Goal: Task Accomplishment & Management: Complete application form

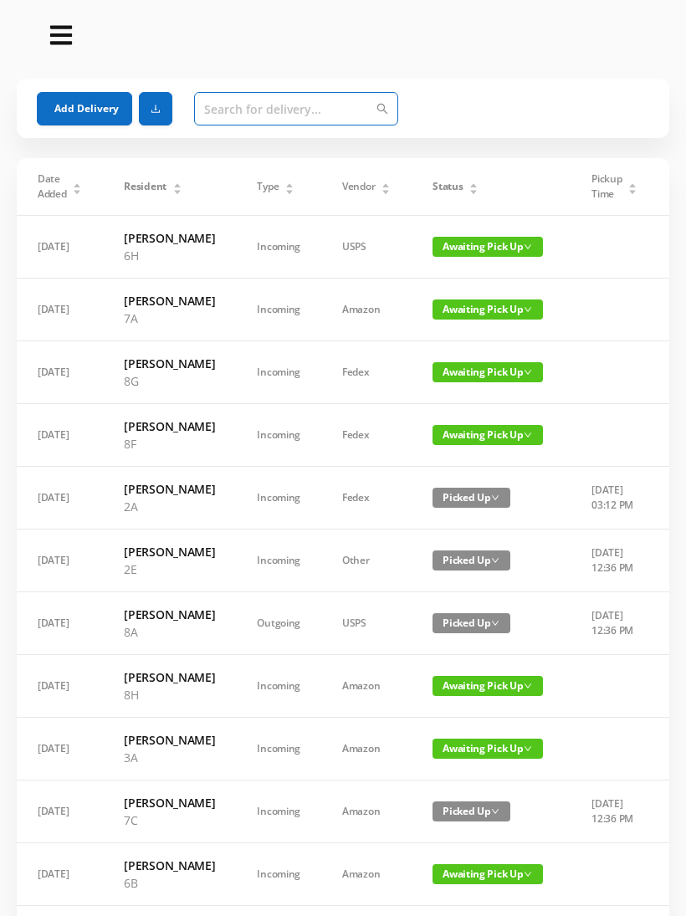
click at [227, 119] on input "text" at bounding box center [296, 108] width 204 height 33
type input "4"
click at [68, 102] on button "Add Delivery" at bounding box center [84, 108] width 95 height 33
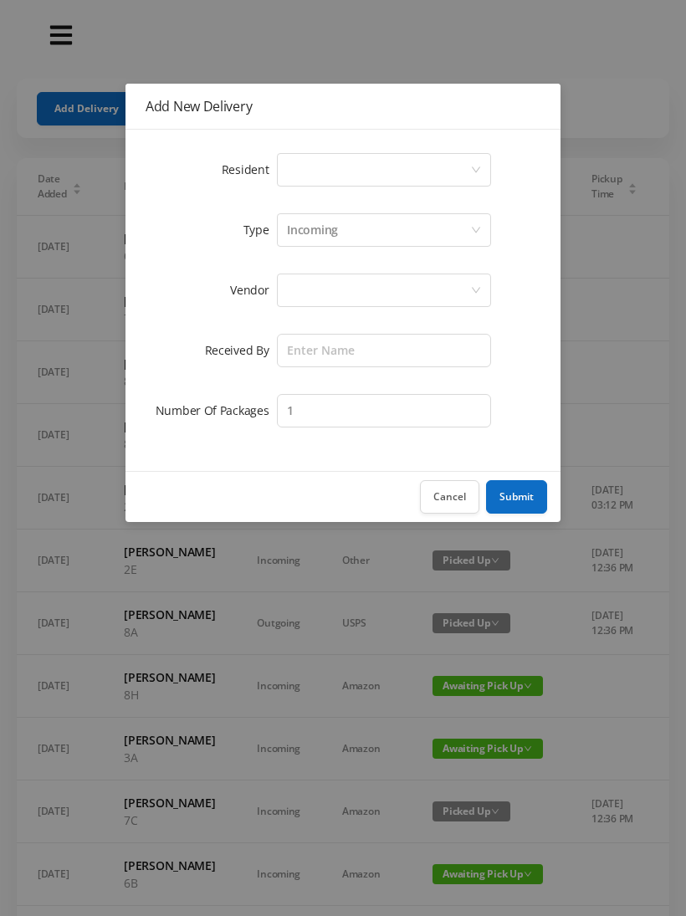
click at [293, 157] on div "Select a person" at bounding box center [378, 170] width 183 height 32
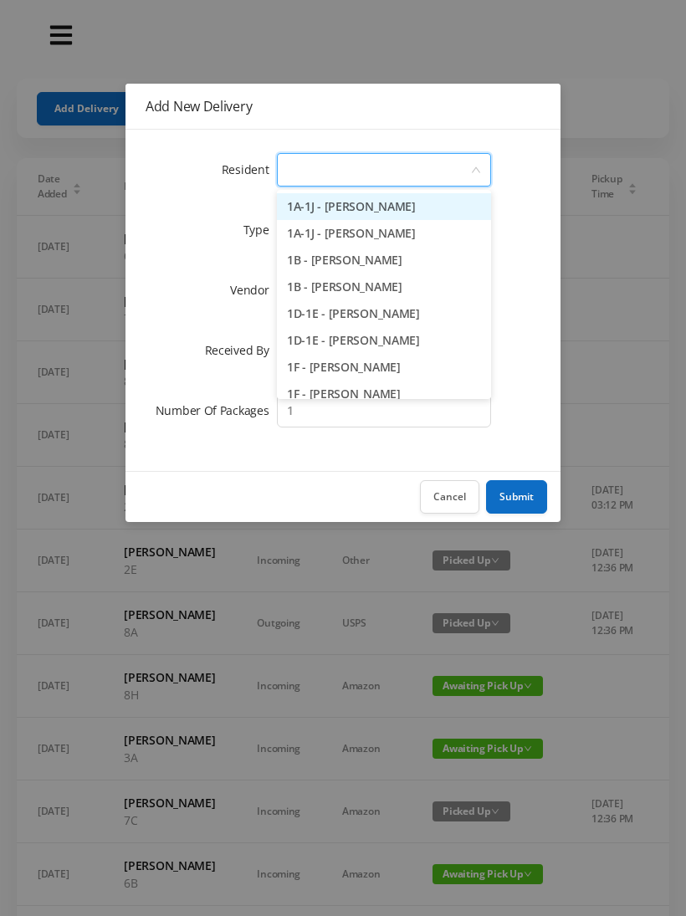
type input "K"
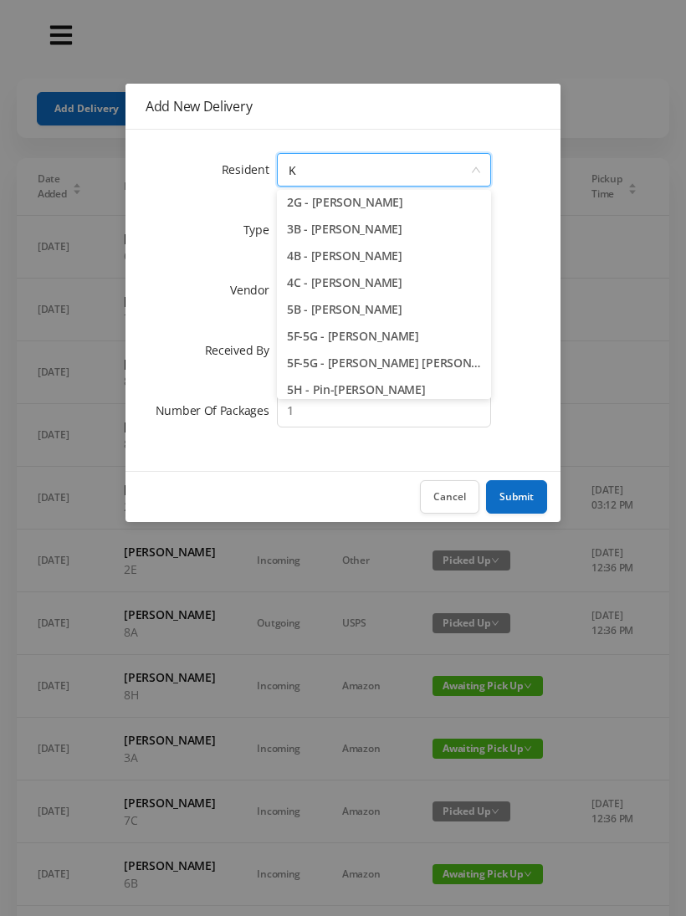
scroll to position [104, 0]
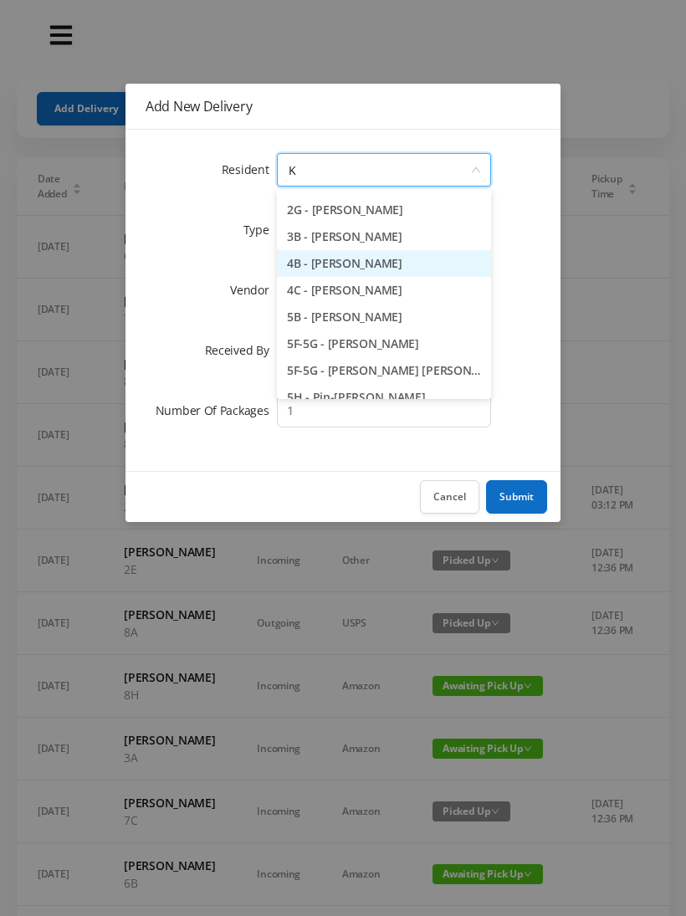
click at [355, 261] on li "4B - [PERSON_NAME]" at bounding box center [384, 263] width 214 height 27
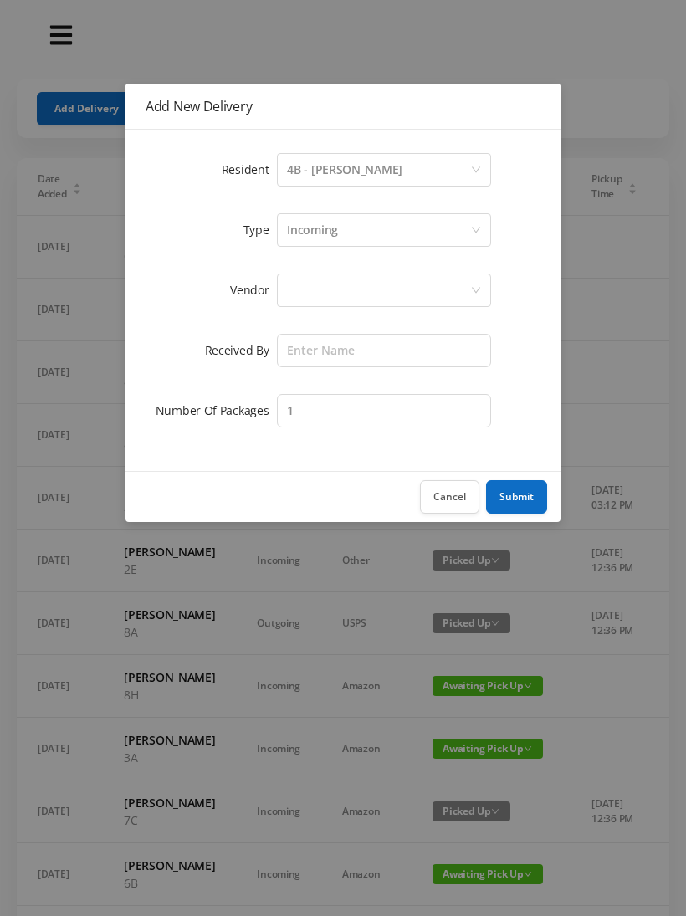
click at [303, 287] on div at bounding box center [378, 290] width 183 height 32
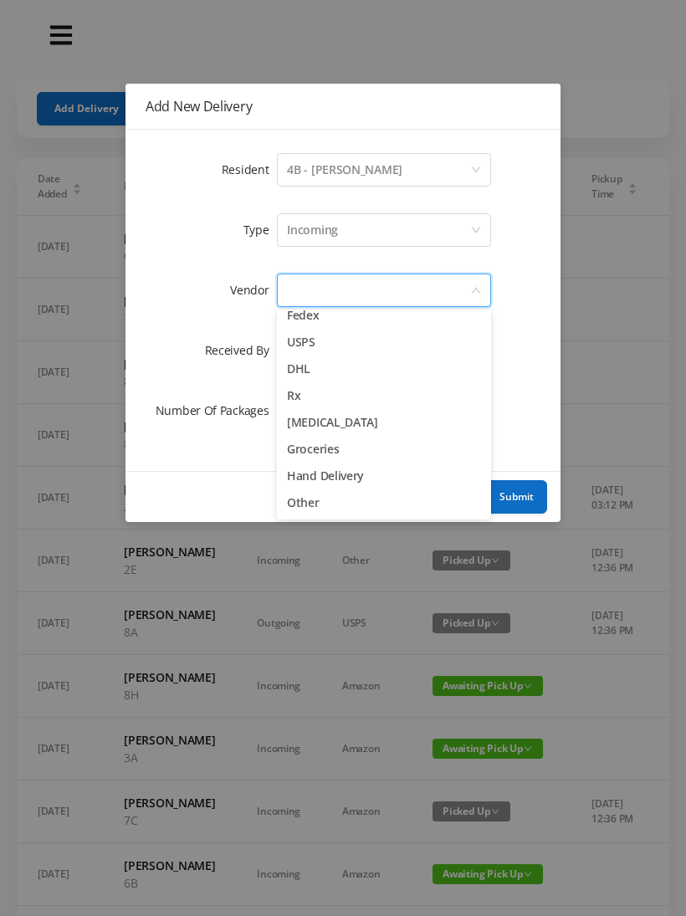
scroll to position [65, 0]
click at [325, 503] on li "Other" at bounding box center [384, 502] width 214 height 27
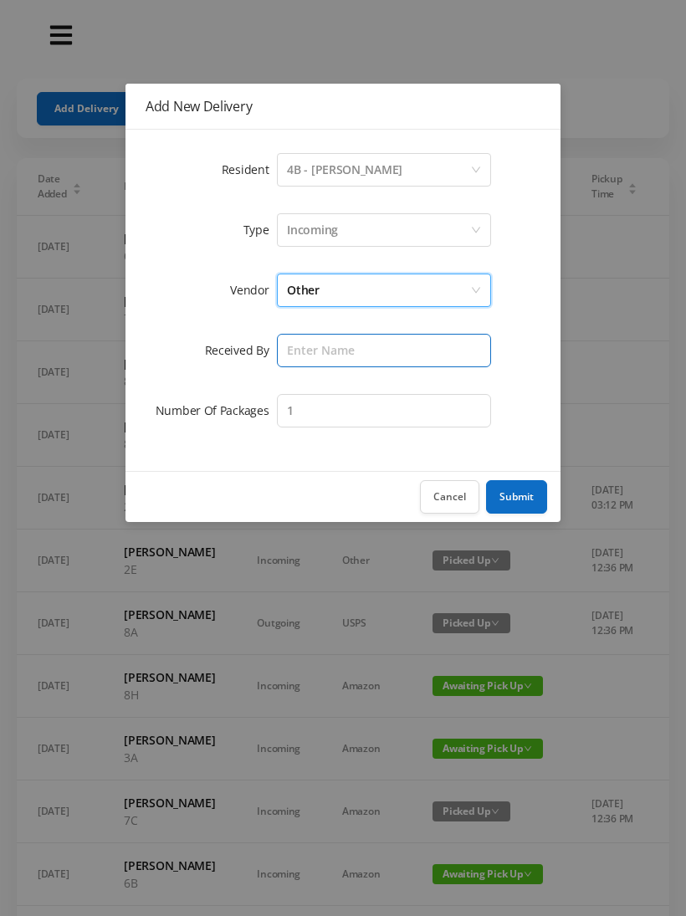
click at [311, 348] on input "text" at bounding box center [384, 350] width 214 height 33
type input "[PERSON_NAME]"
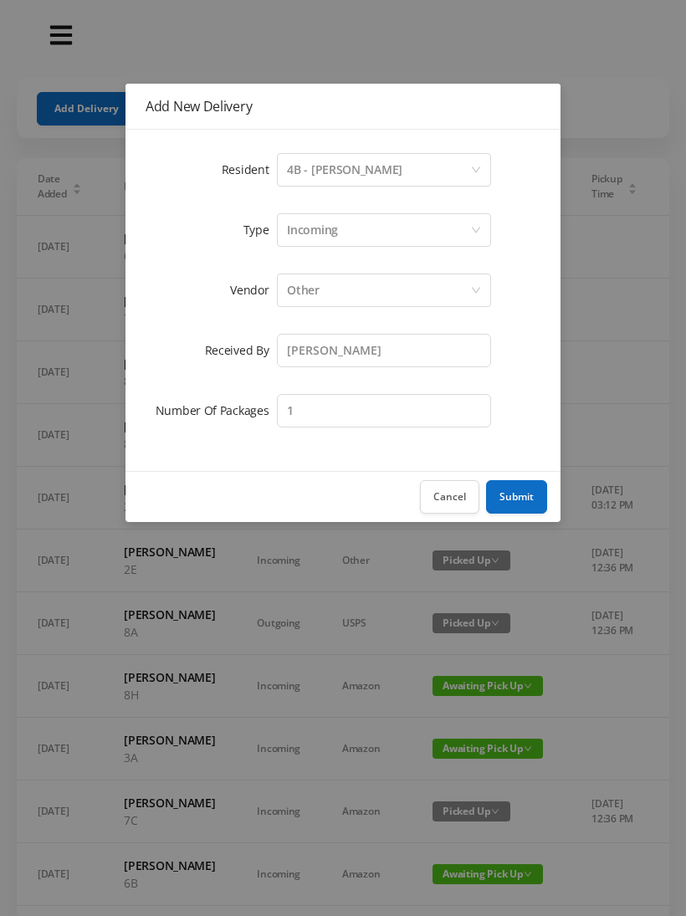
click at [533, 495] on button "Submit" at bounding box center [516, 496] width 61 height 33
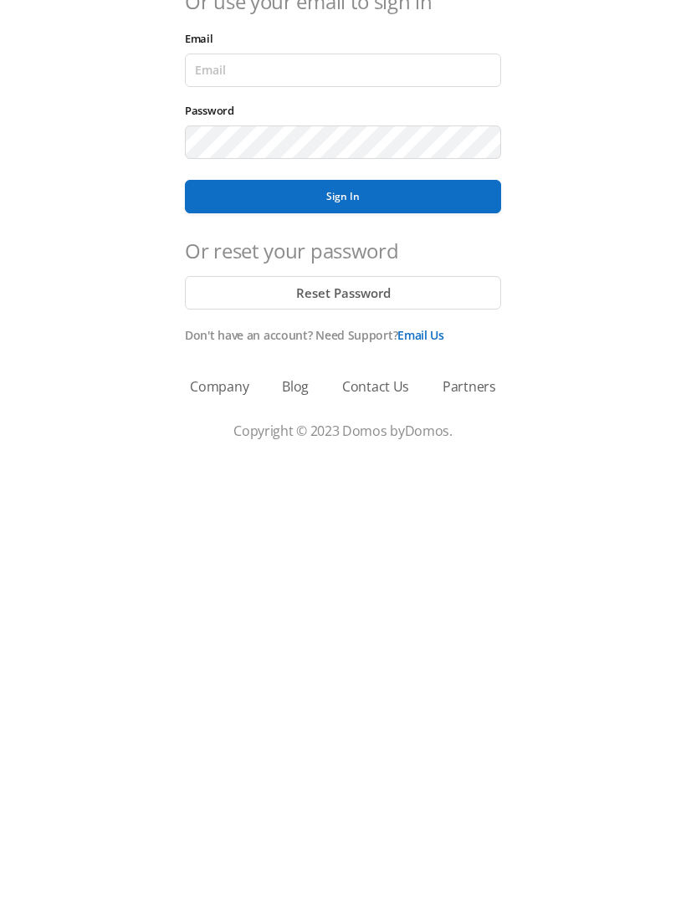
click at [349, 462] on button "Sign In" at bounding box center [343, 478] width 316 height 33
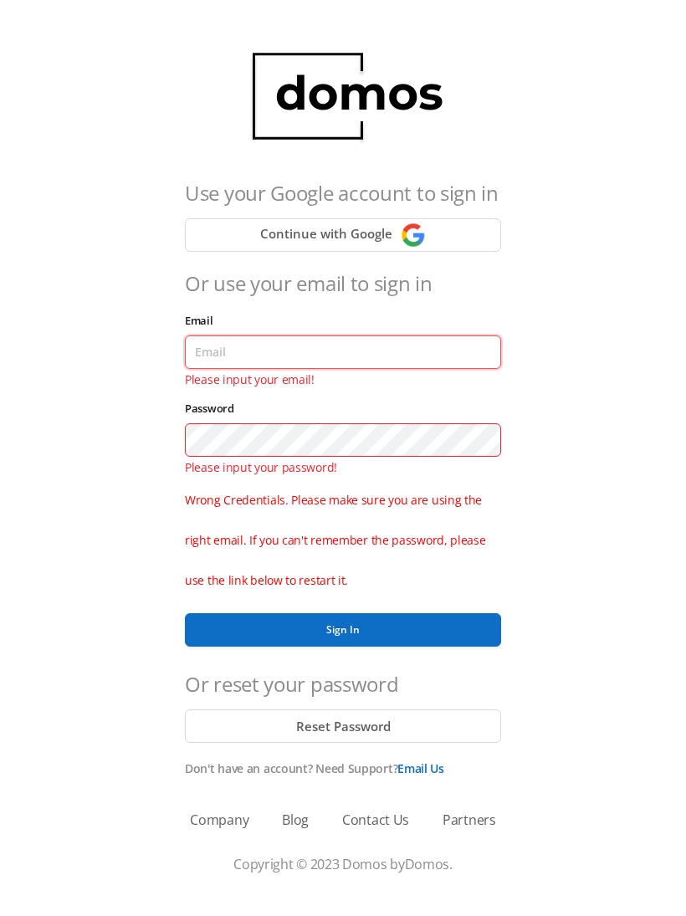
click at [242, 360] on input "Email" at bounding box center [343, 352] width 316 height 33
type input "[EMAIL_ADDRESS][DOMAIN_NAME]"
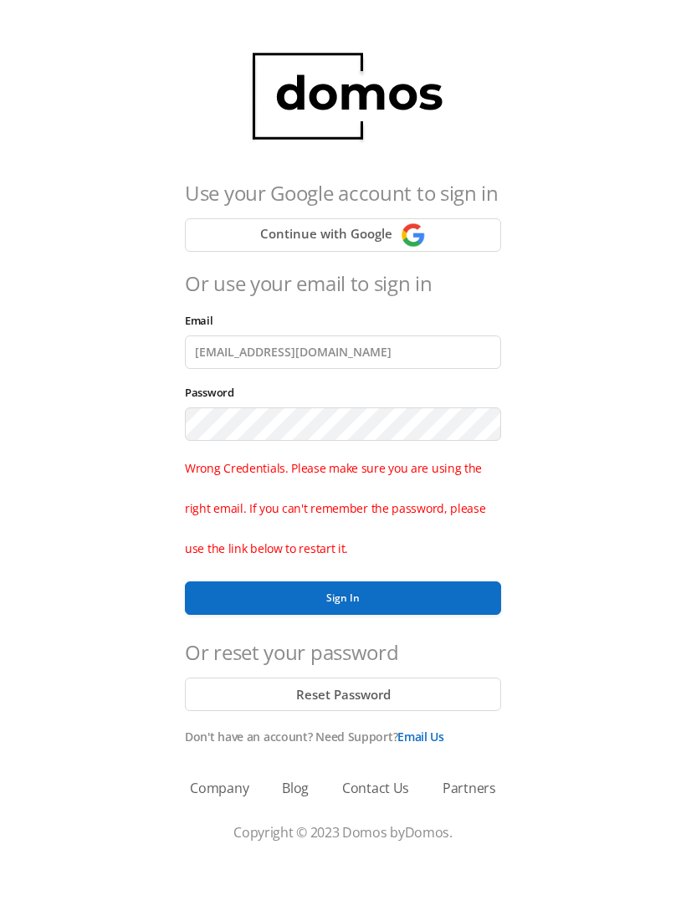
click at [345, 595] on button "Sign In" at bounding box center [343, 598] width 316 height 33
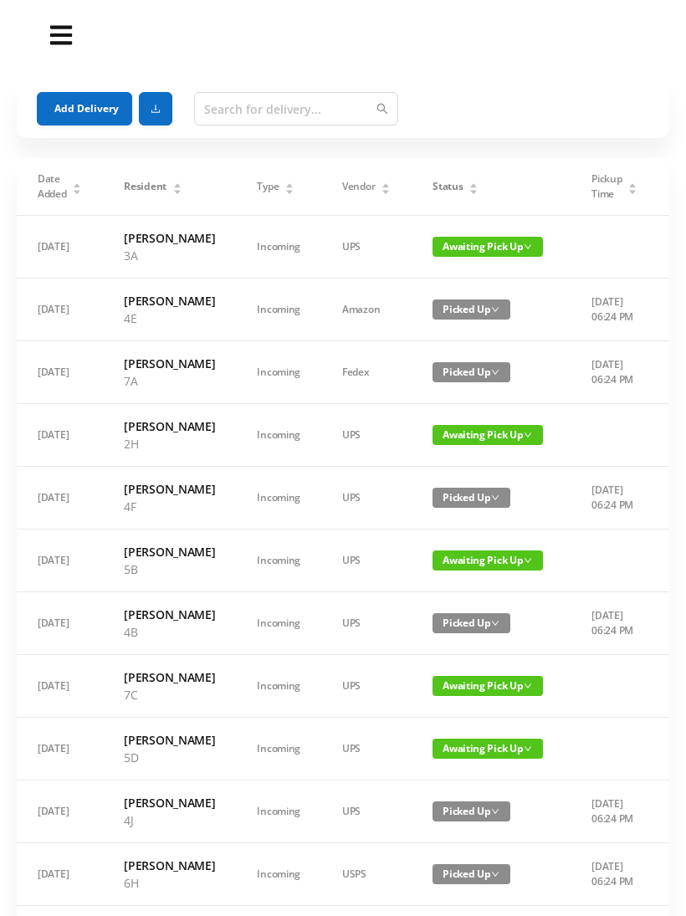
click at [76, 114] on button "Add Delivery" at bounding box center [84, 108] width 95 height 33
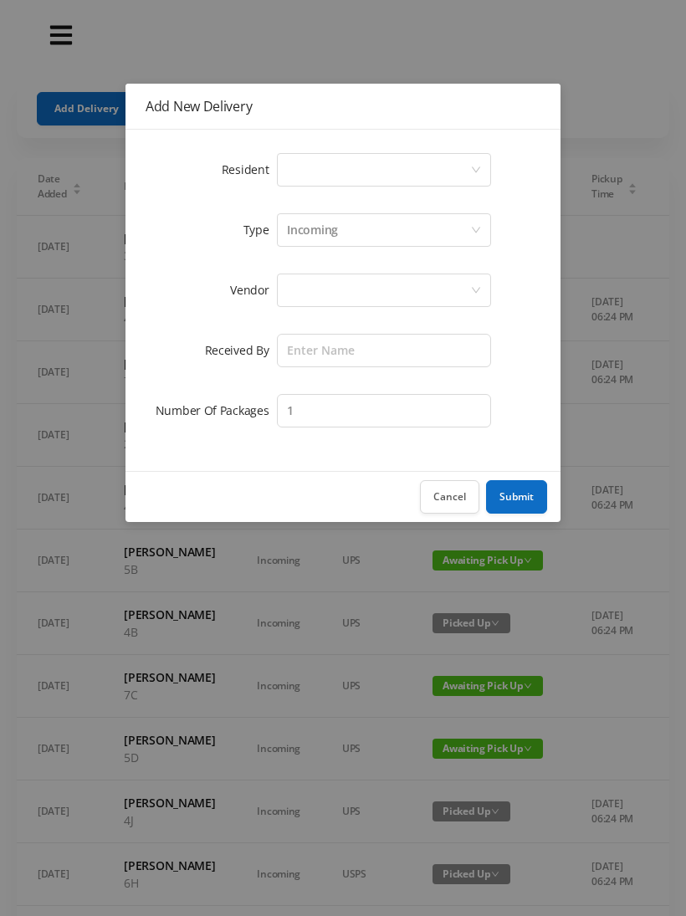
click at [313, 185] on div "Select a person" at bounding box center [378, 170] width 183 height 32
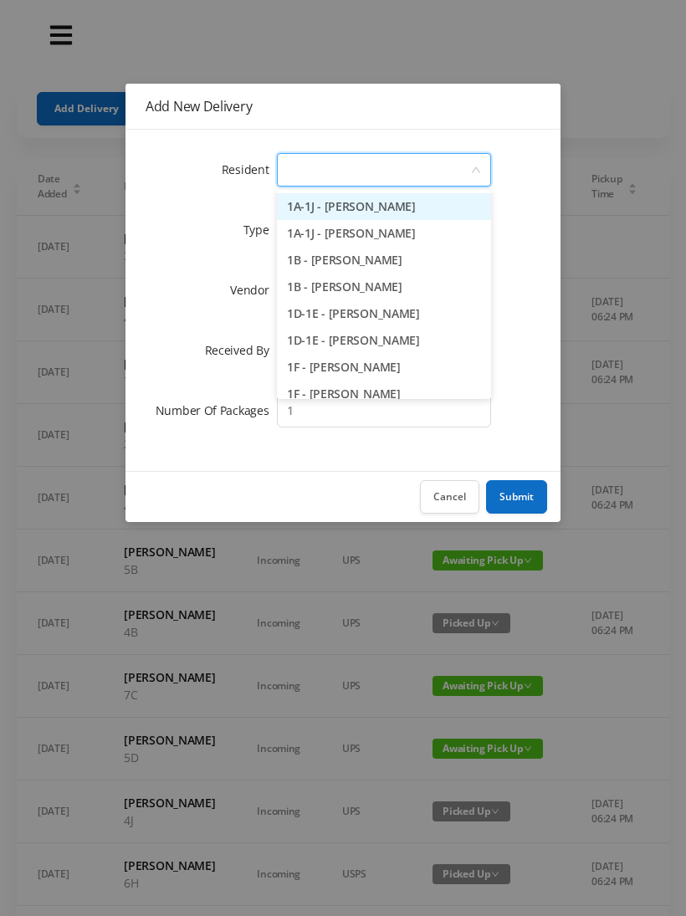
type input "4"
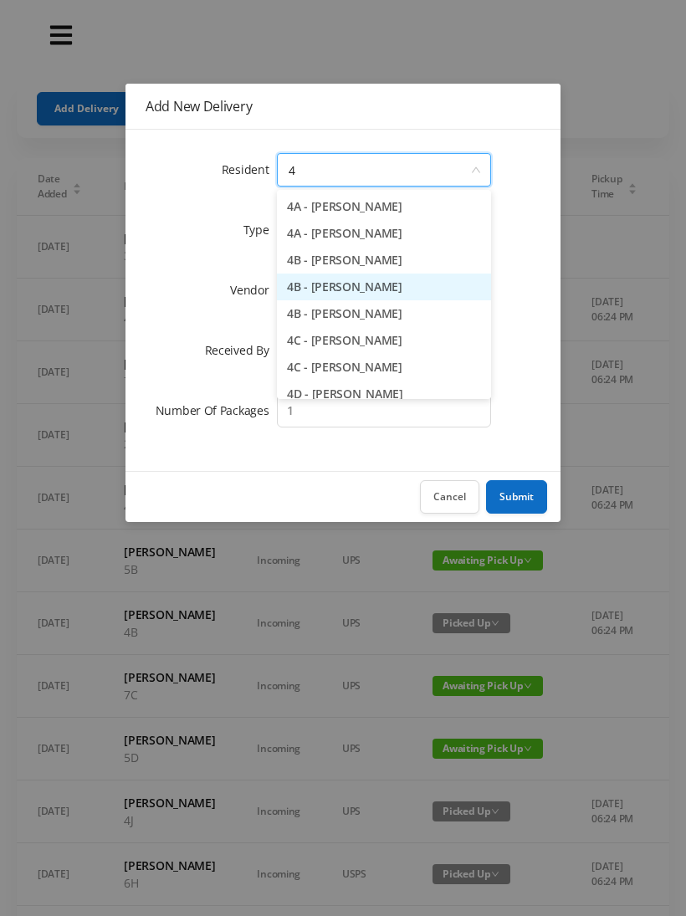
click at [343, 292] on li "4B - [PERSON_NAME]" at bounding box center [384, 286] width 214 height 27
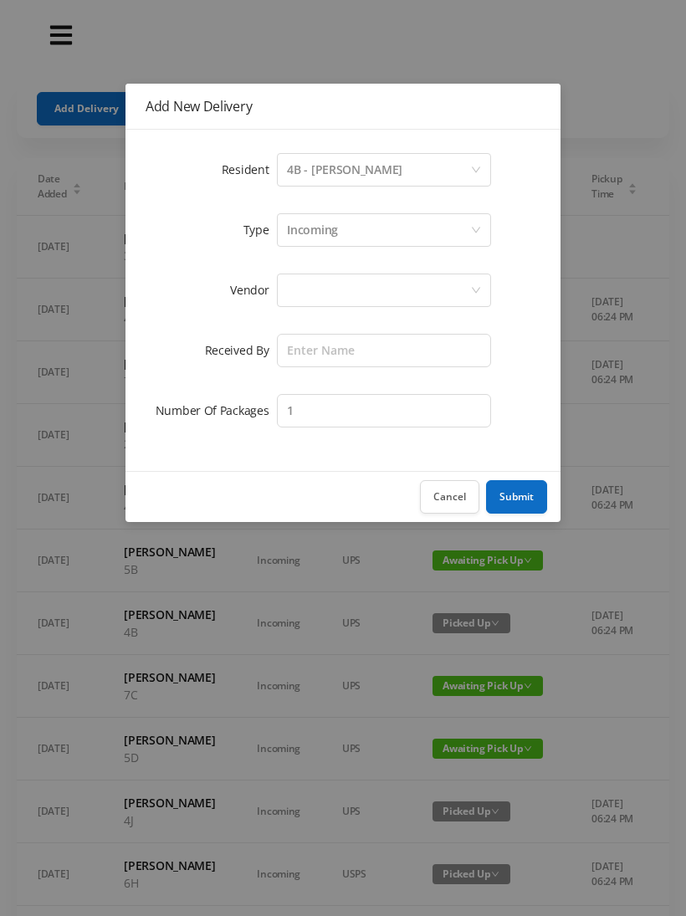
click at [312, 289] on div at bounding box center [378, 290] width 183 height 32
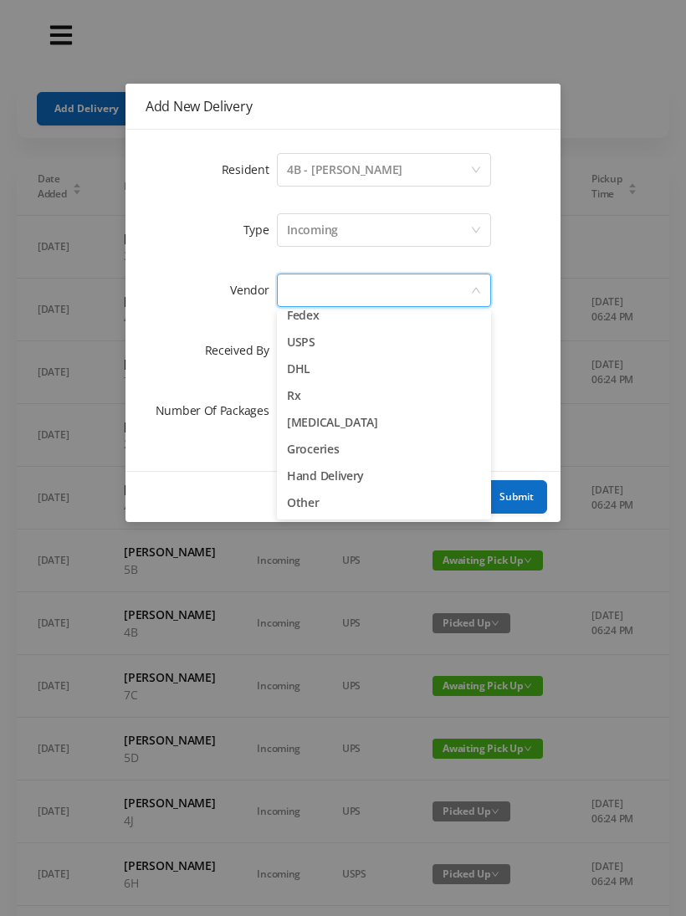
scroll to position [65, 0]
click at [313, 510] on li "Other" at bounding box center [384, 502] width 214 height 27
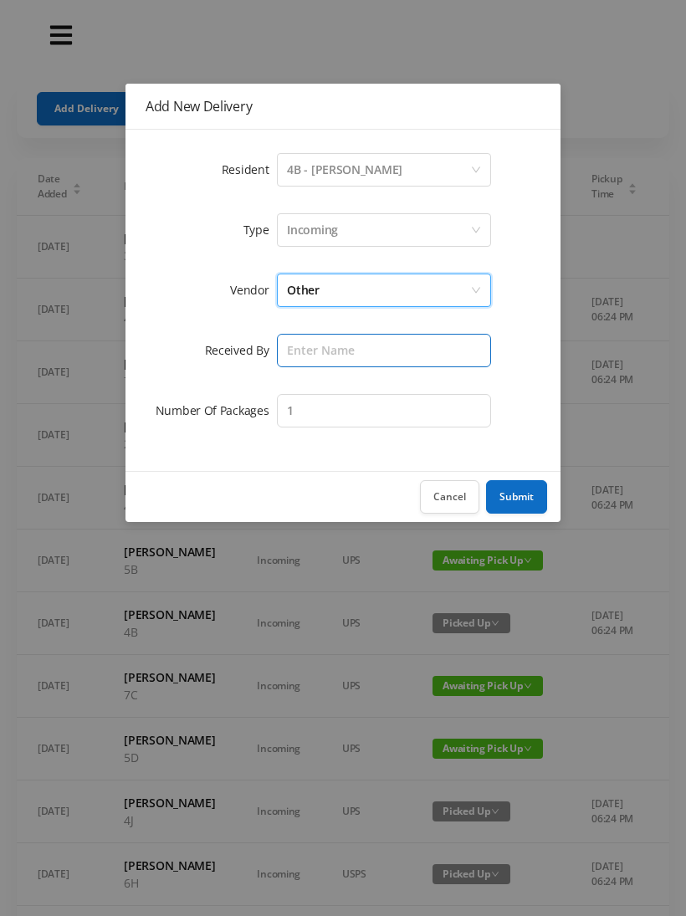
click at [309, 356] on input "text" at bounding box center [384, 350] width 214 height 33
type input "[PERSON_NAME]"
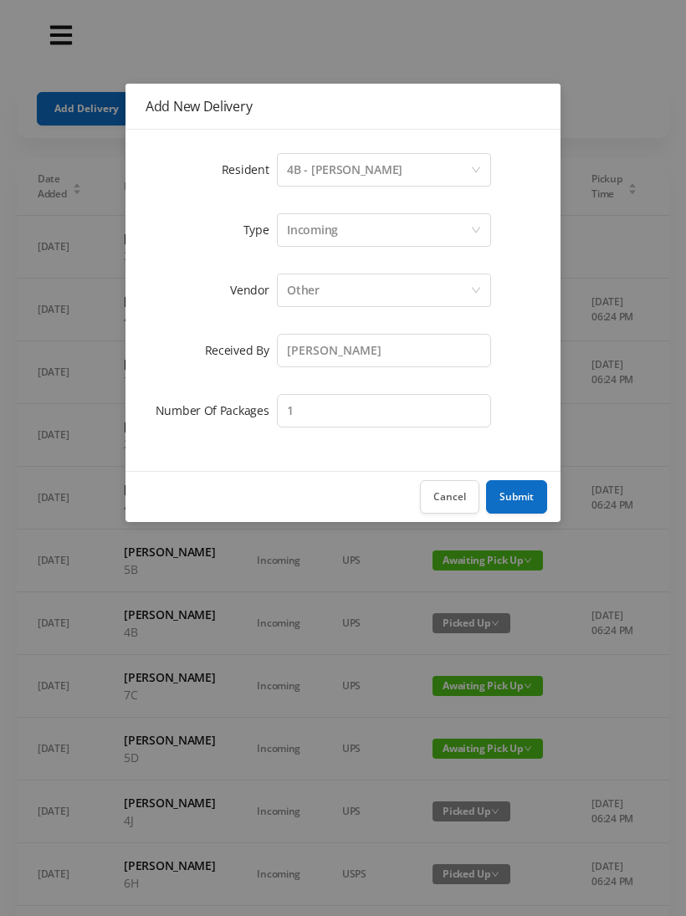
click at [524, 495] on button "Submit" at bounding box center [516, 496] width 61 height 33
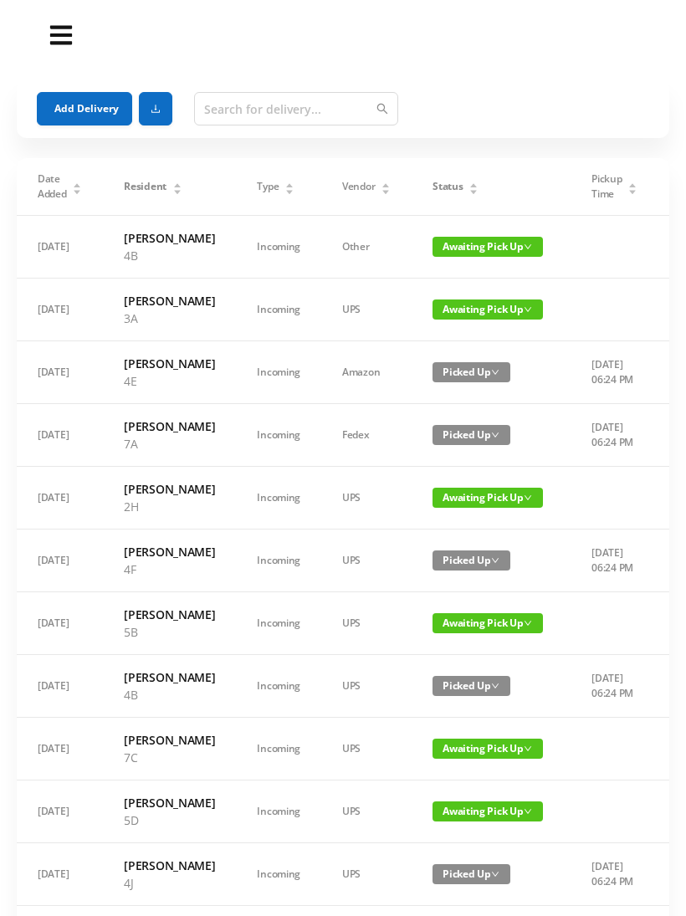
click at [71, 118] on button "Add Delivery" at bounding box center [84, 108] width 95 height 33
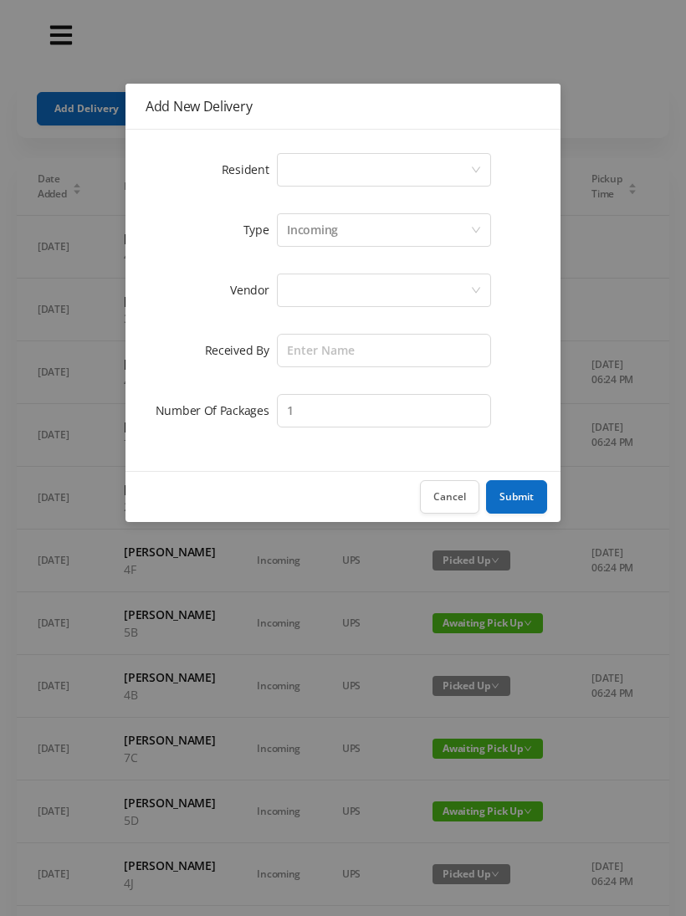
click at [313, 176] on div "Select a person" at bounding box center [378, 170] width 183 height 32
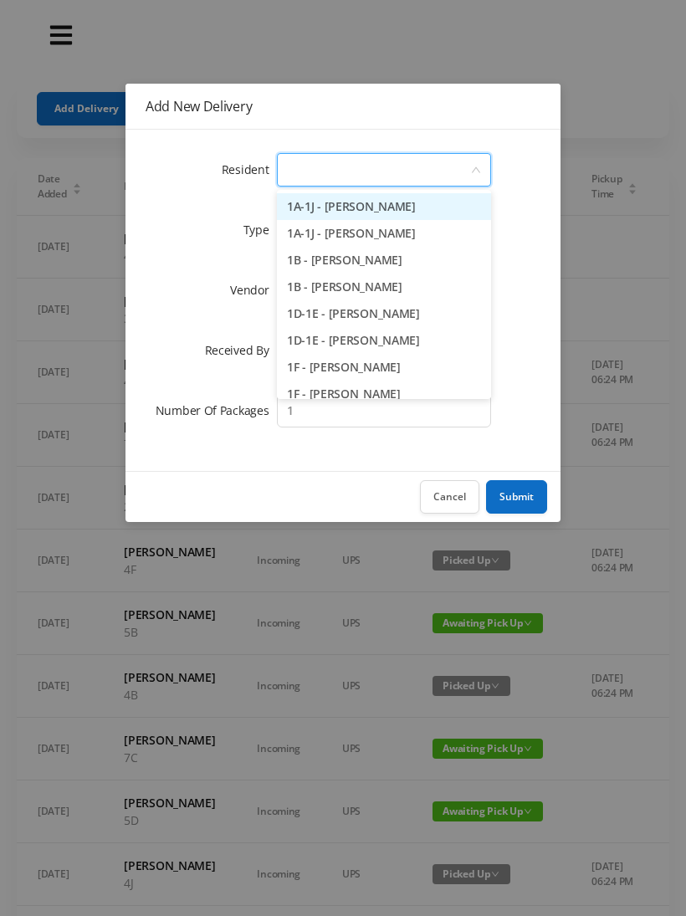
type input "6"
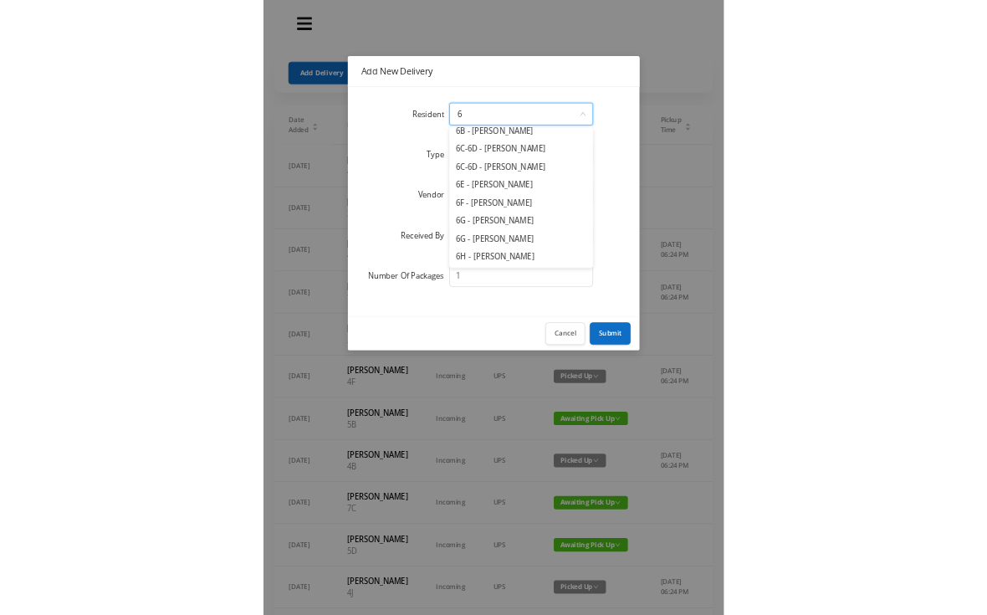
scroll to position [119, 0]
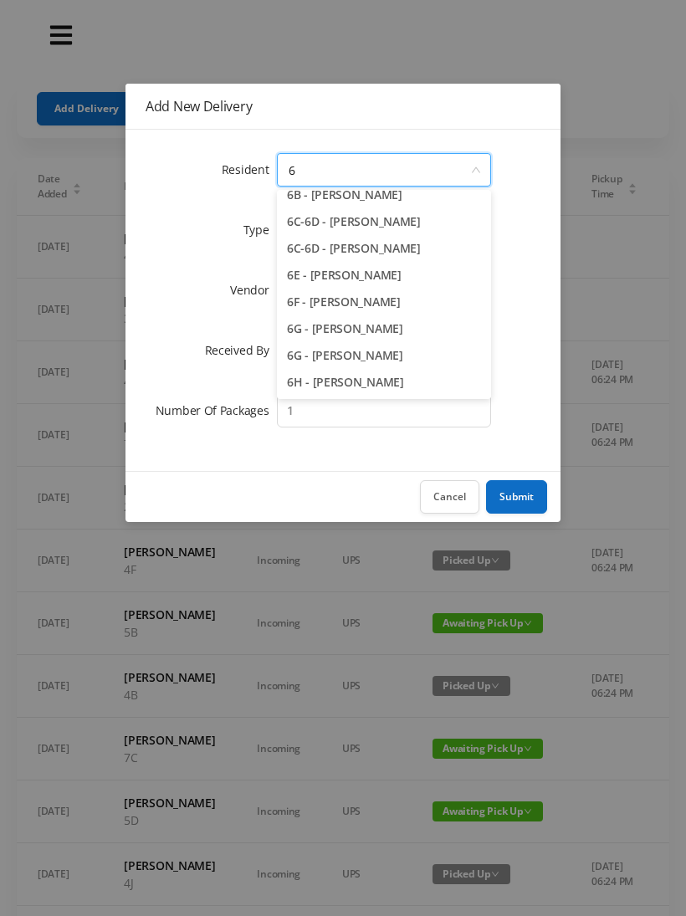
click at [374, 334] on li "6G - [PERSON_NAME]" at bounding box center [384, 328] width 214 height 27
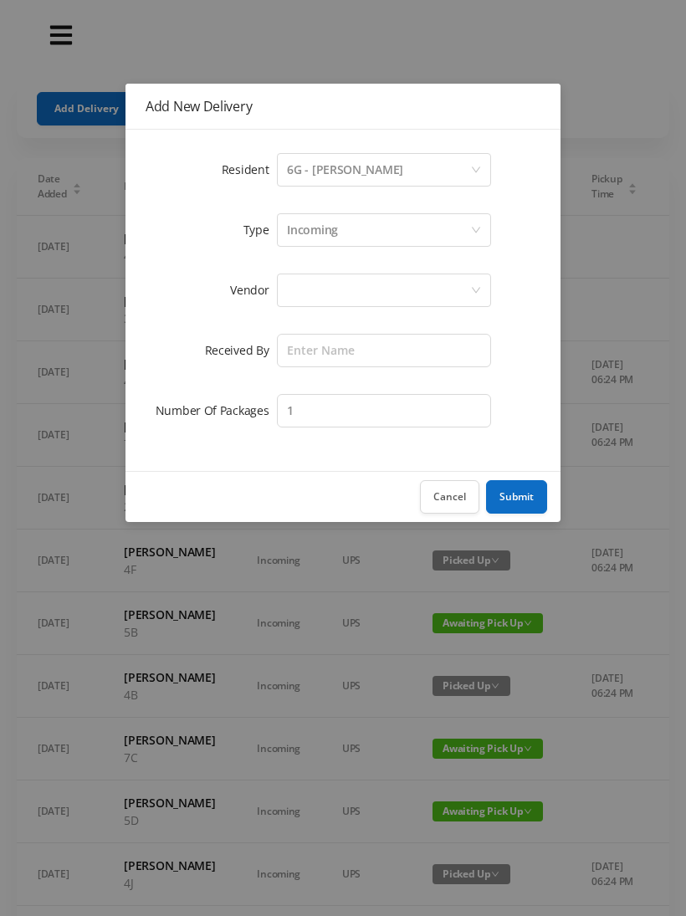
click at [294, 285] on div at bounding box center [378, 290] width 183 height 32
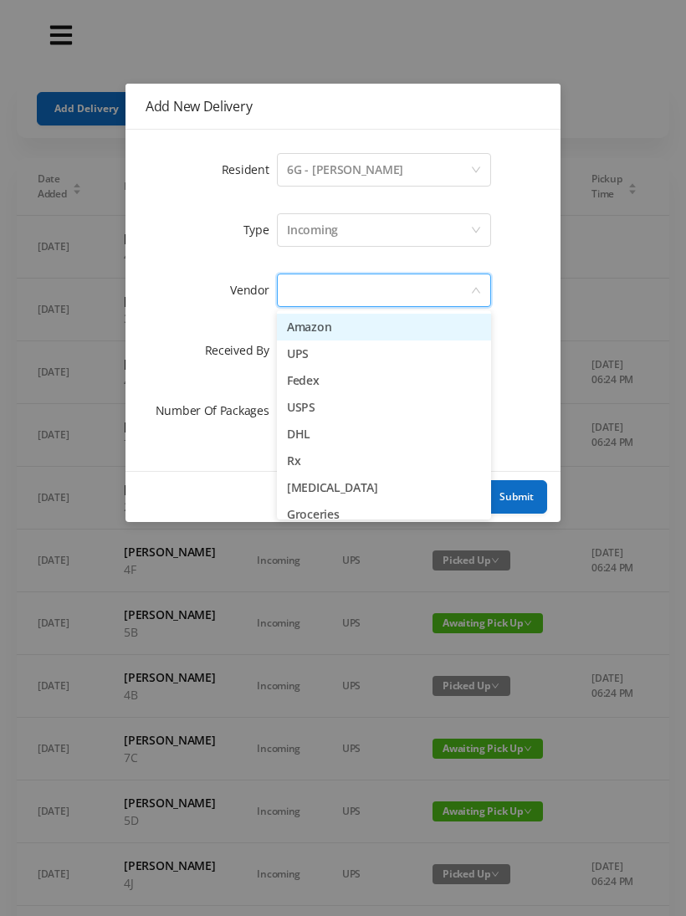
click at [330, 383] on li "Fedex" at bounding box center [384, 380] width 214 height 27
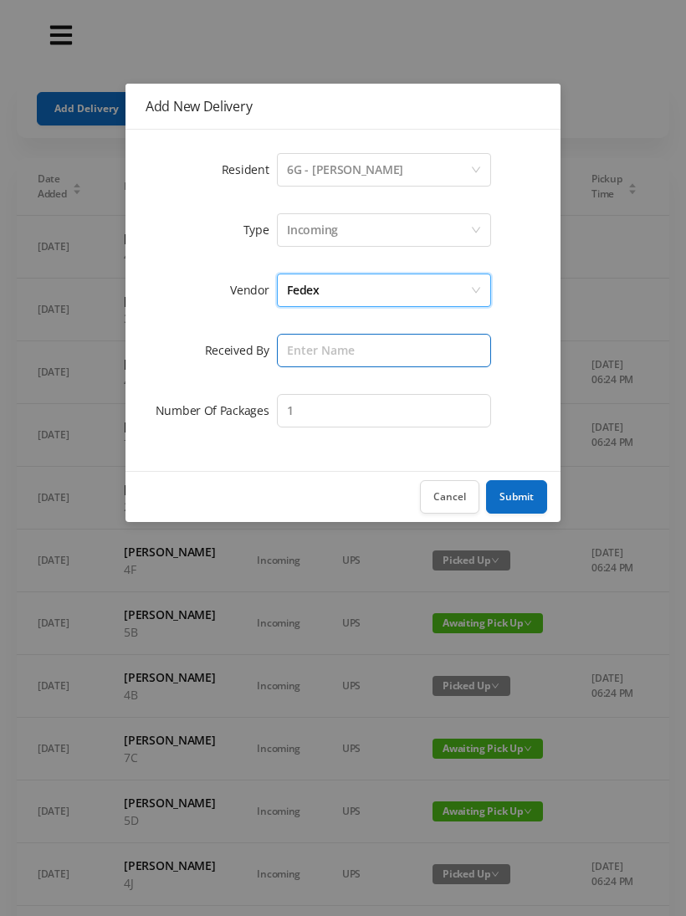
click at [319, 361] on input "text" at bounding box center [384, 350] width 214 height 33
type input "[PERSON_NAME]"
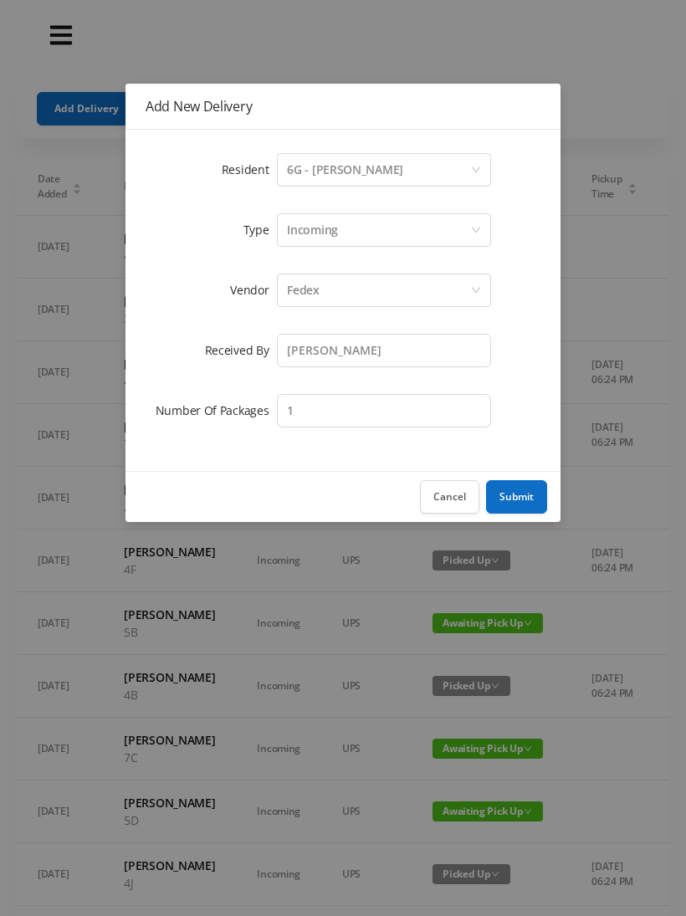
click at [330, 230] on div "Incoming" at bounding box center [312, 230] width 51 height 32
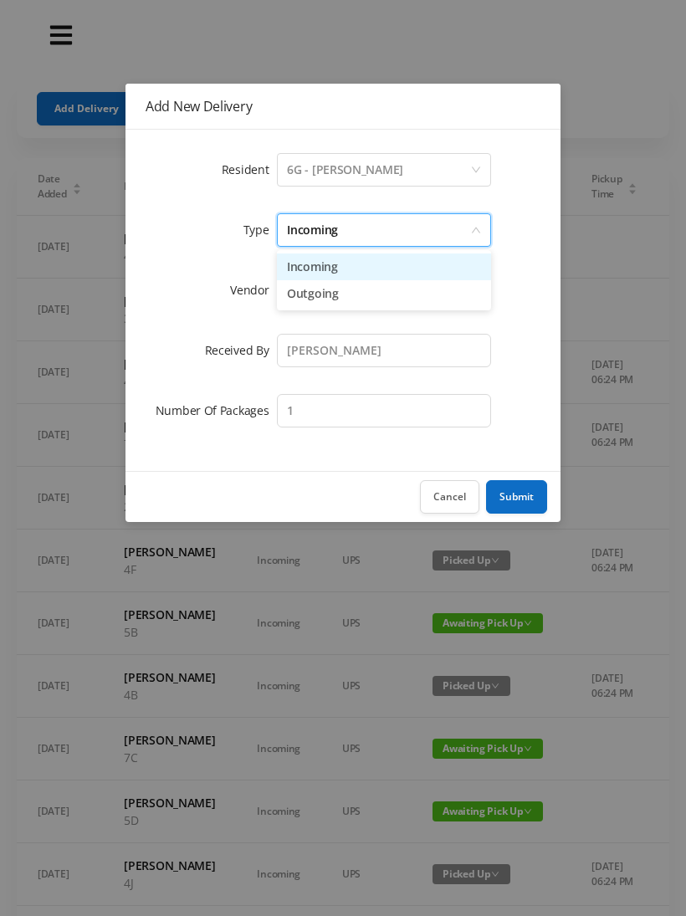
click at [314, 304] on li "Outgoing" at bounding box center [384, 293] width 214 height 27
click at [534, 494] on button "Submit" at bounding box center [516, 496] width 61 height 33
